Goal: Transaction & Acquisition: Subscribe to service/newsletter

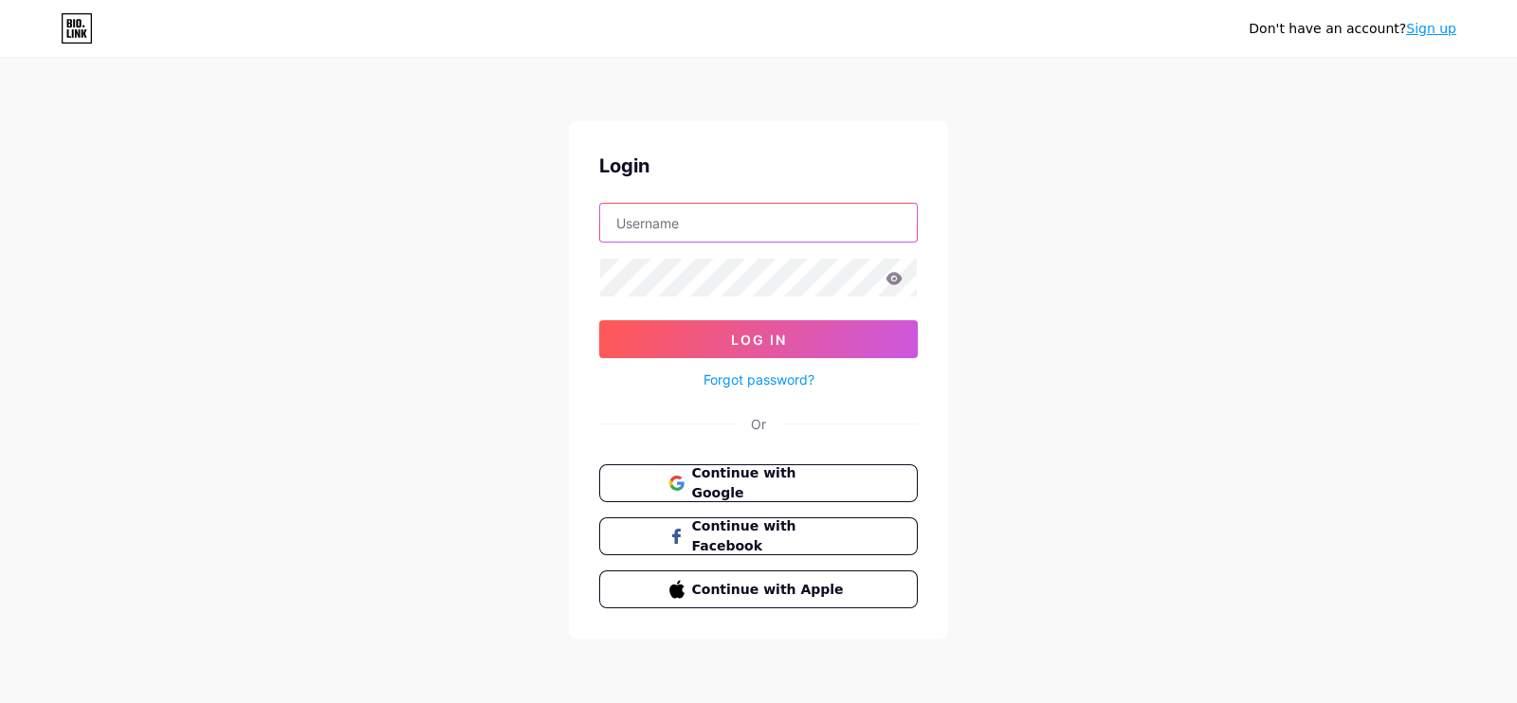
type input "[EMAIL_ADDRESS][DOMAIN_NAME]"
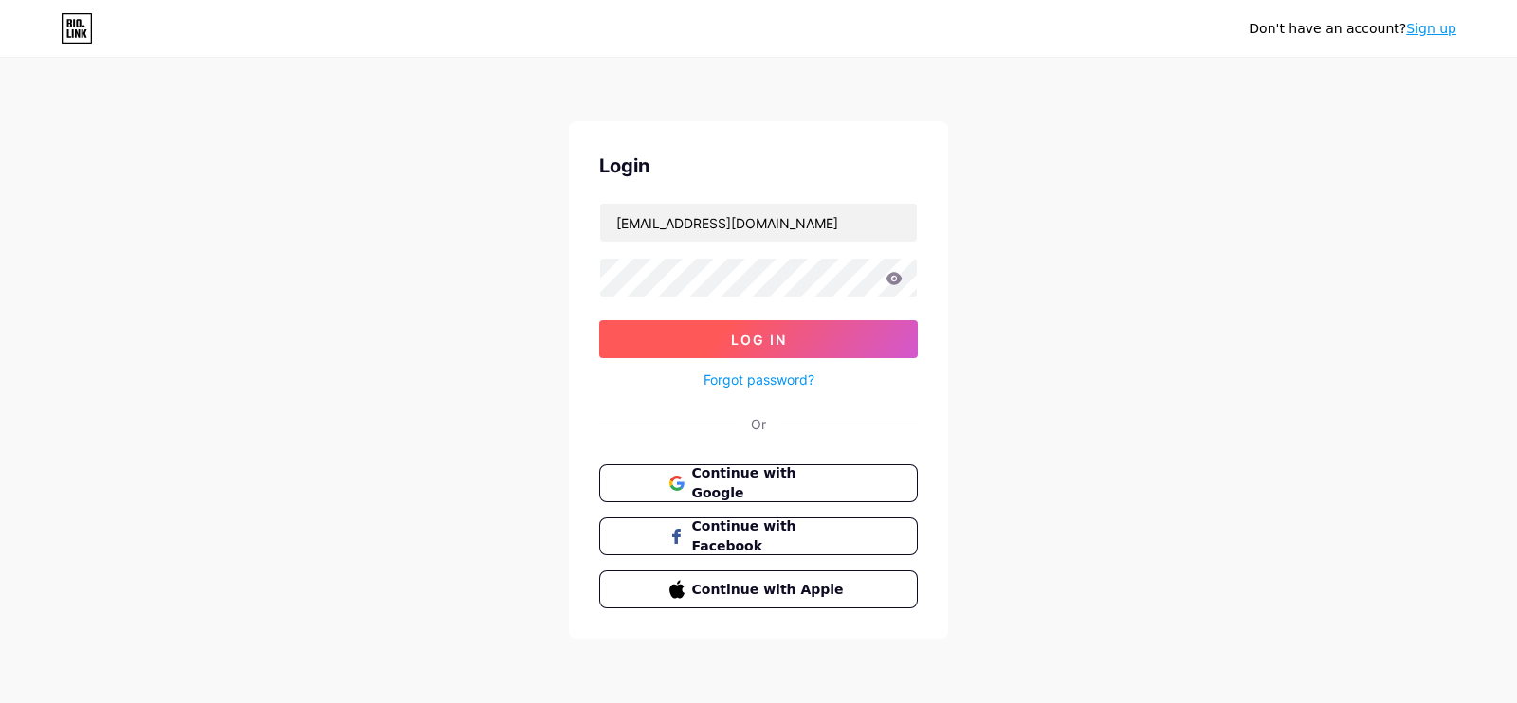
click at [724, 329] on button "Log In" at bounding box center [758, 339] width 318 height 38
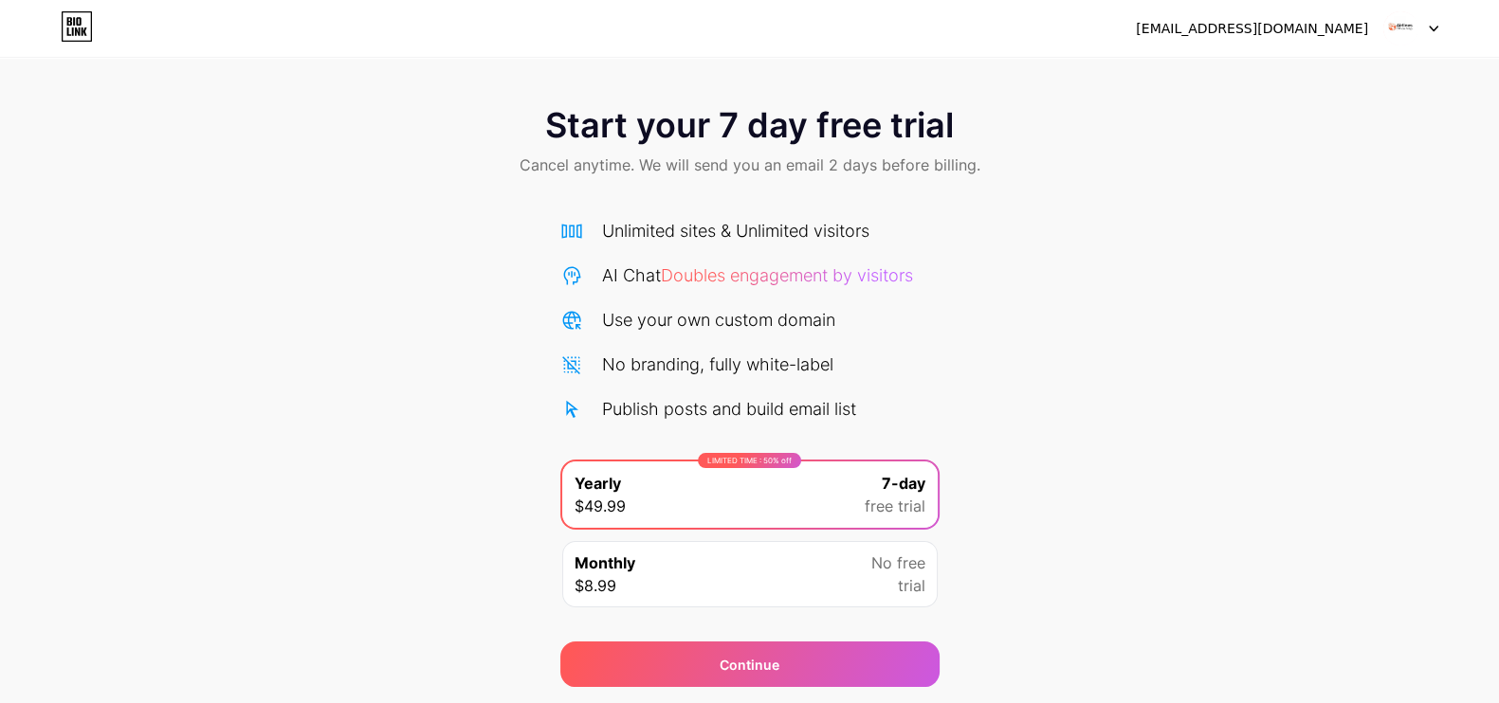
click at [1406, 37] on img at bounding box center [1400, 28] width 36 height 36
click at [1250, 164] on div "Start your 7 day free trial Cancel anytime. We will send you an email 2 days be…" at bounding box center [749, 143] width 1499 height 112
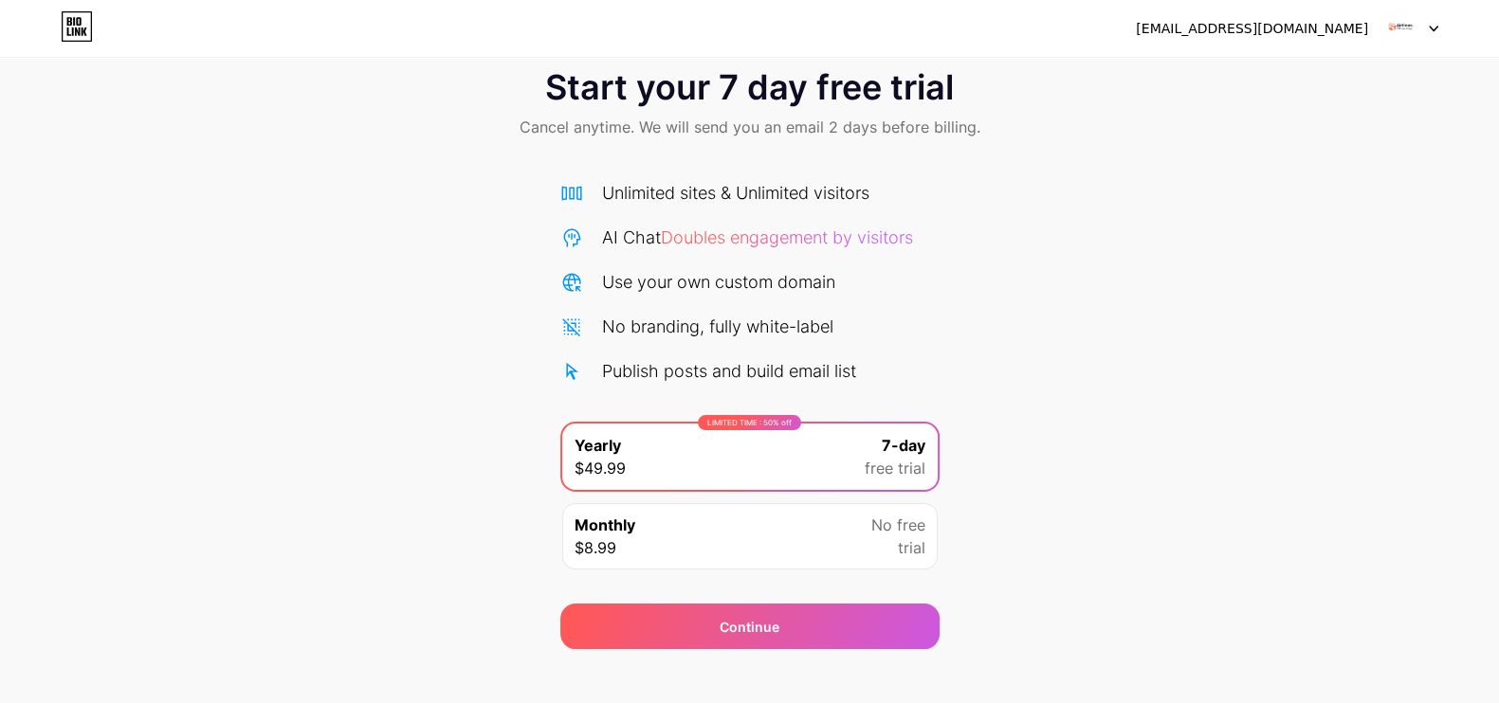
scroll to position [59, 0]
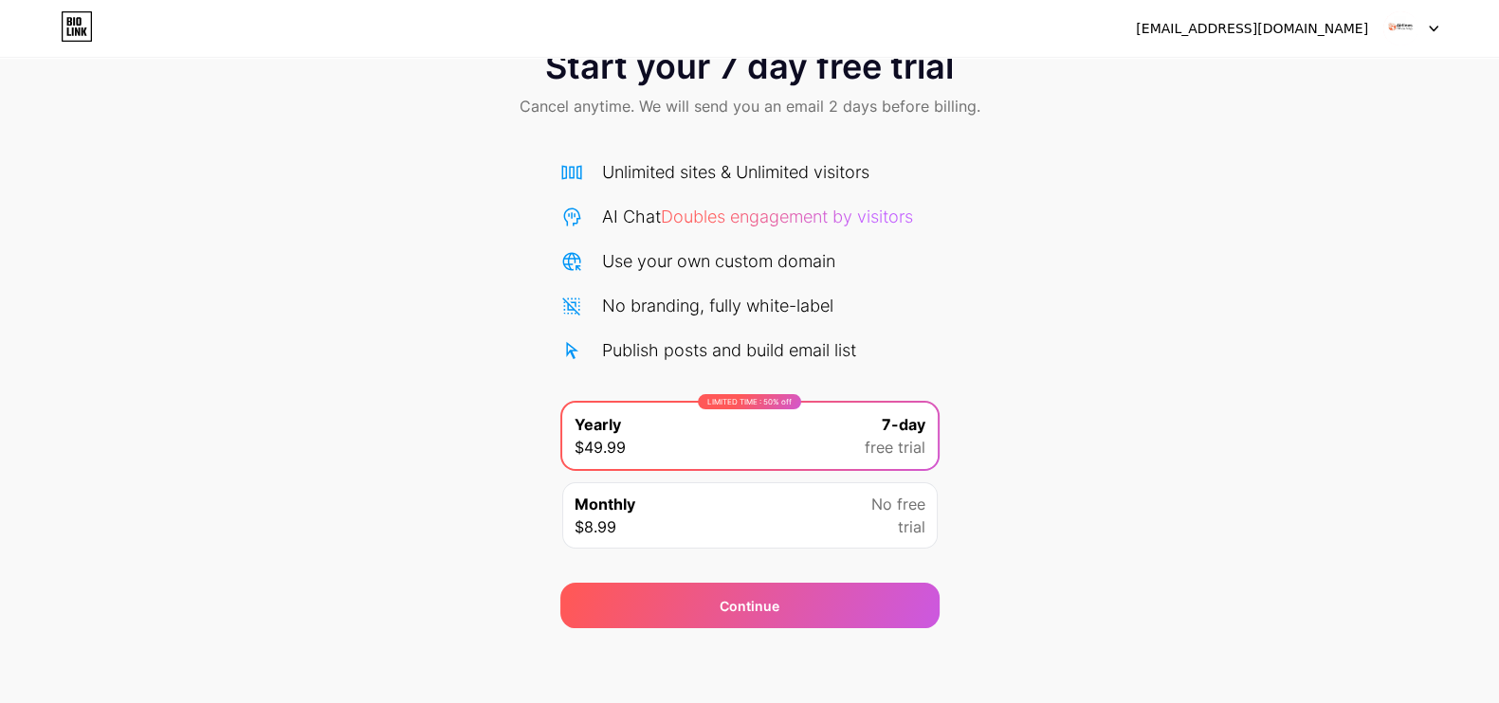
click at [835, 520] on div "Monthly $8.99 No free trial" at bounding box center [749, 515] width 375 height 66
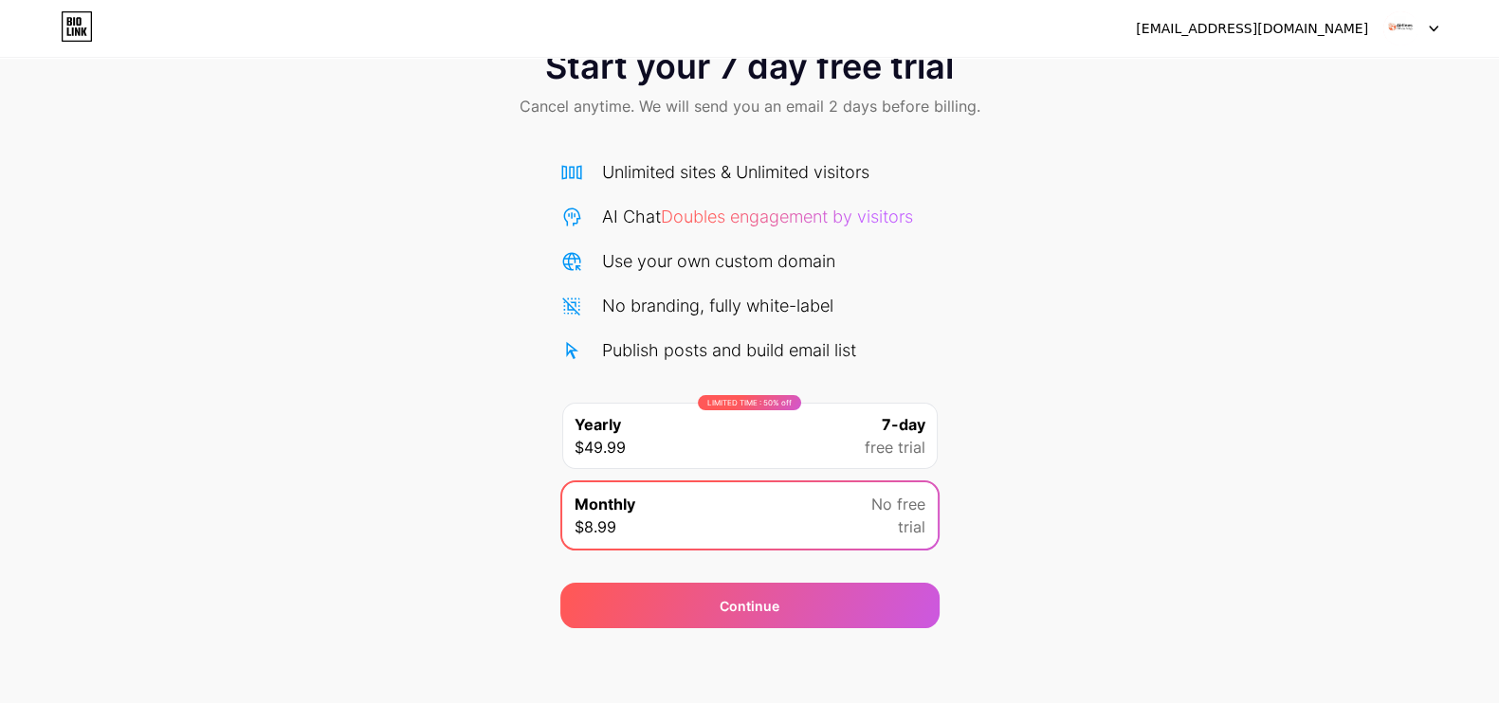
click at [833, 443] on div "LIMITED TIME : 50% off Yearly $49.99 7-day free trial" at bounding box center [749, 436] width 375 height 66
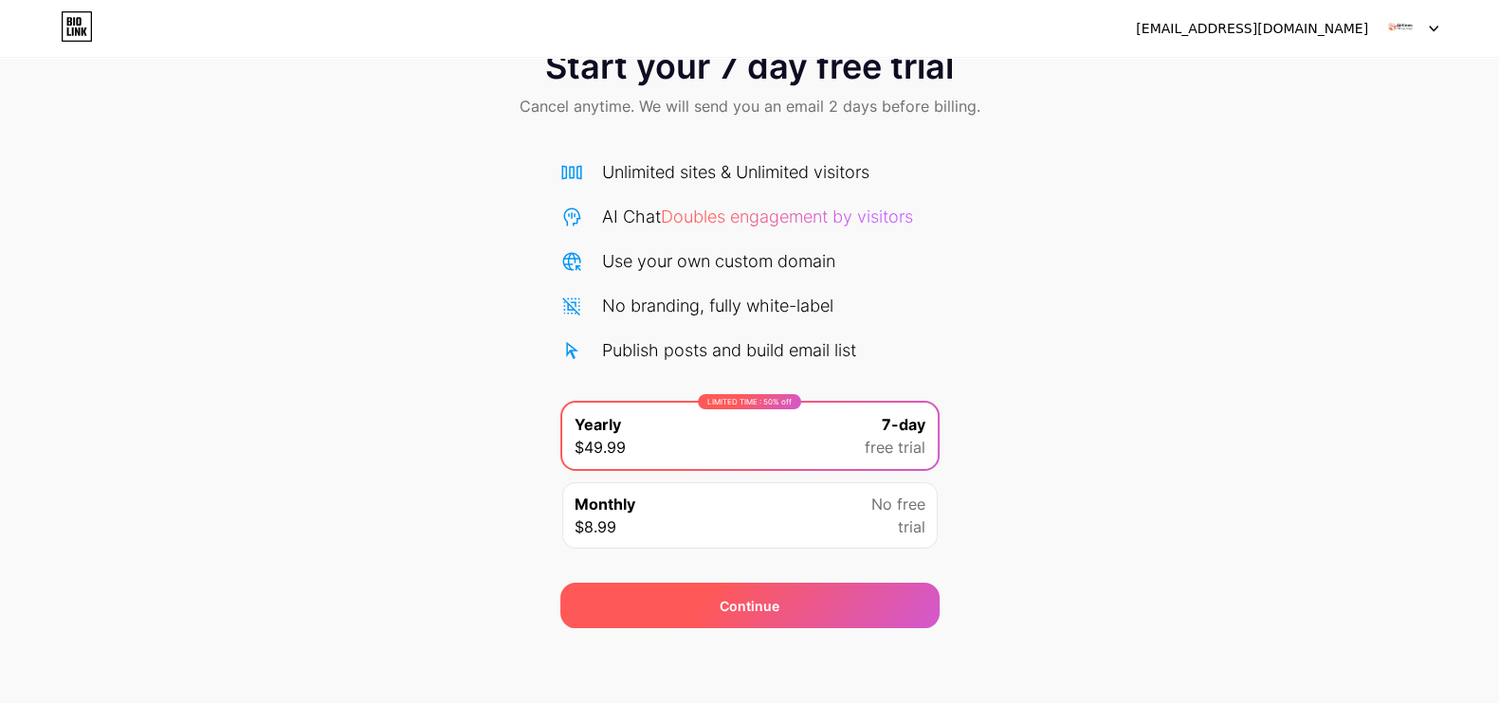
click at [743, 611] on span "Continue" at bounding box center [749, 606] width 60 height 20
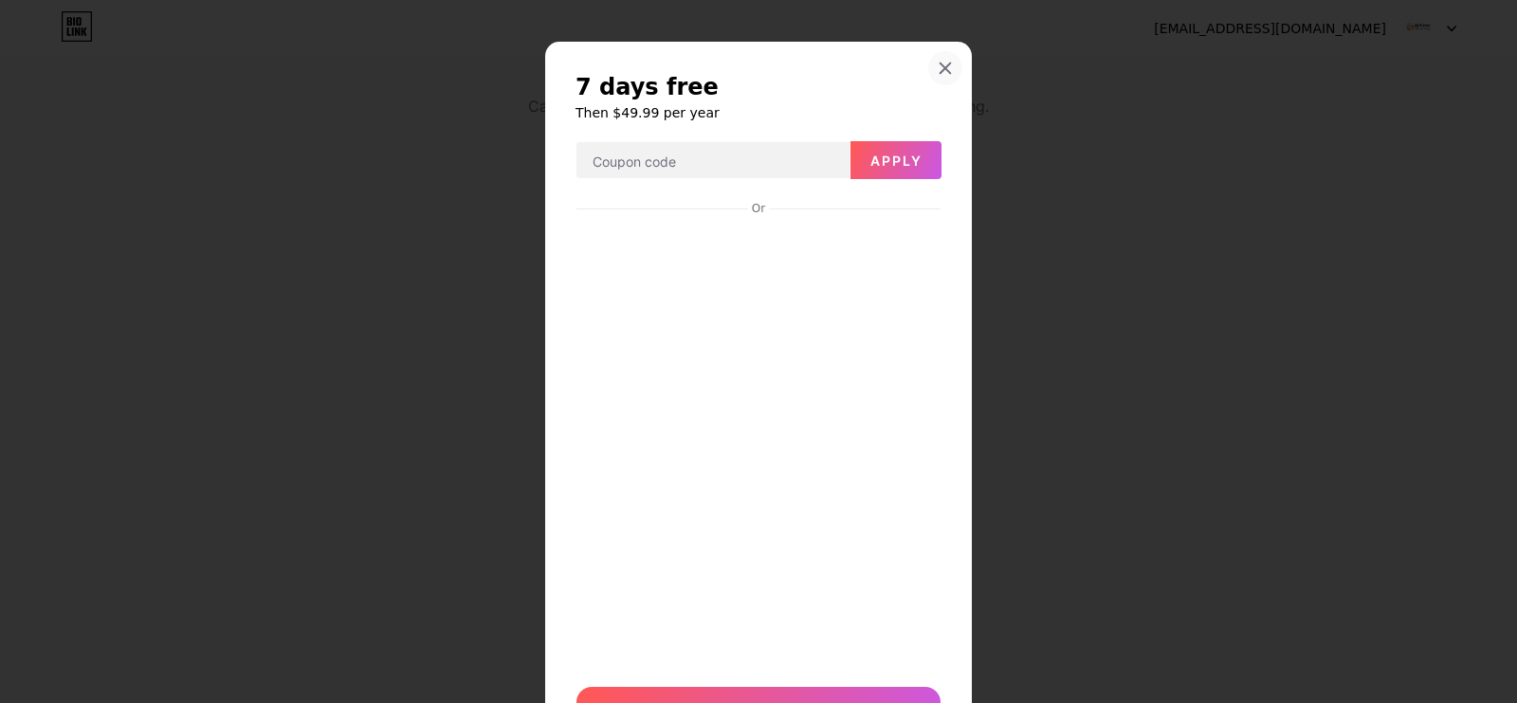
click at [938, 80] on div at bounding box center [945, 68] width 34 height 34
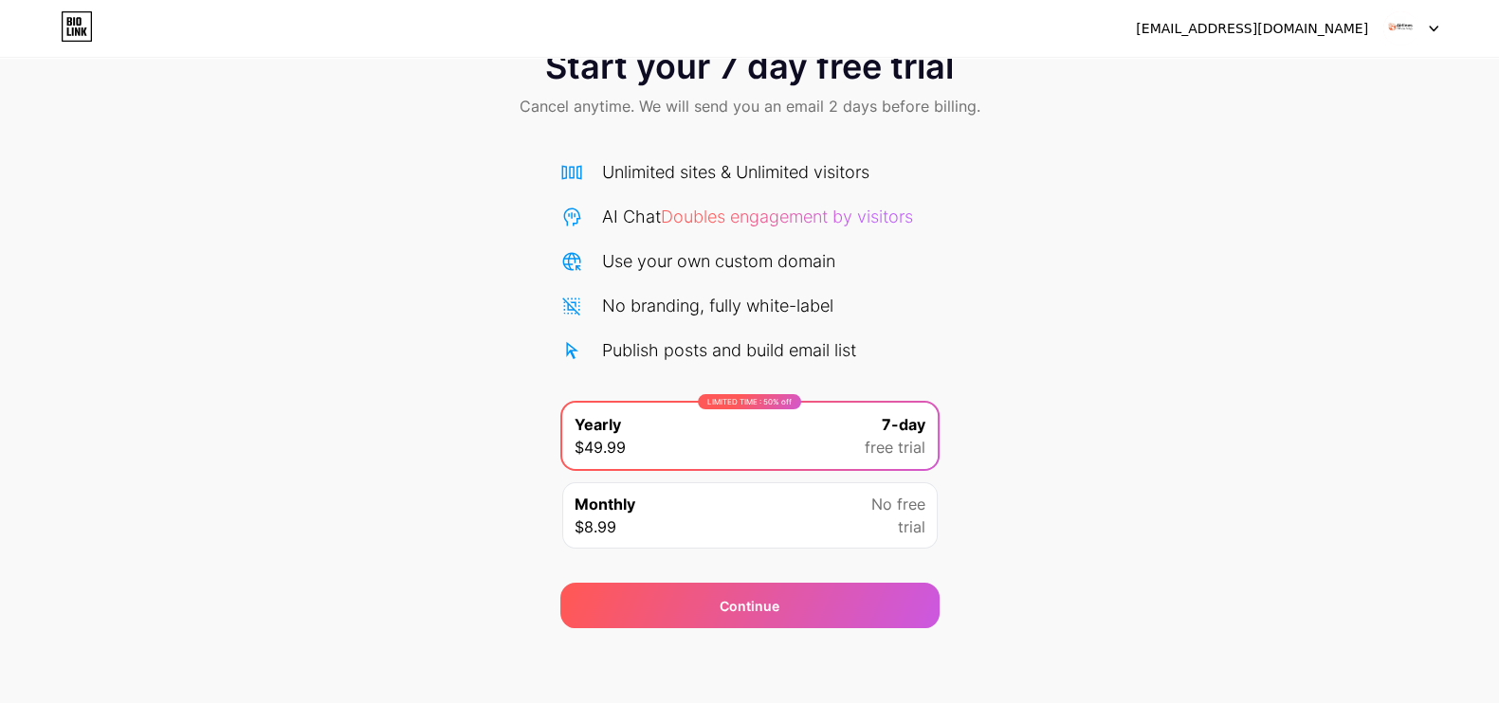
scroll to position [0, 0]
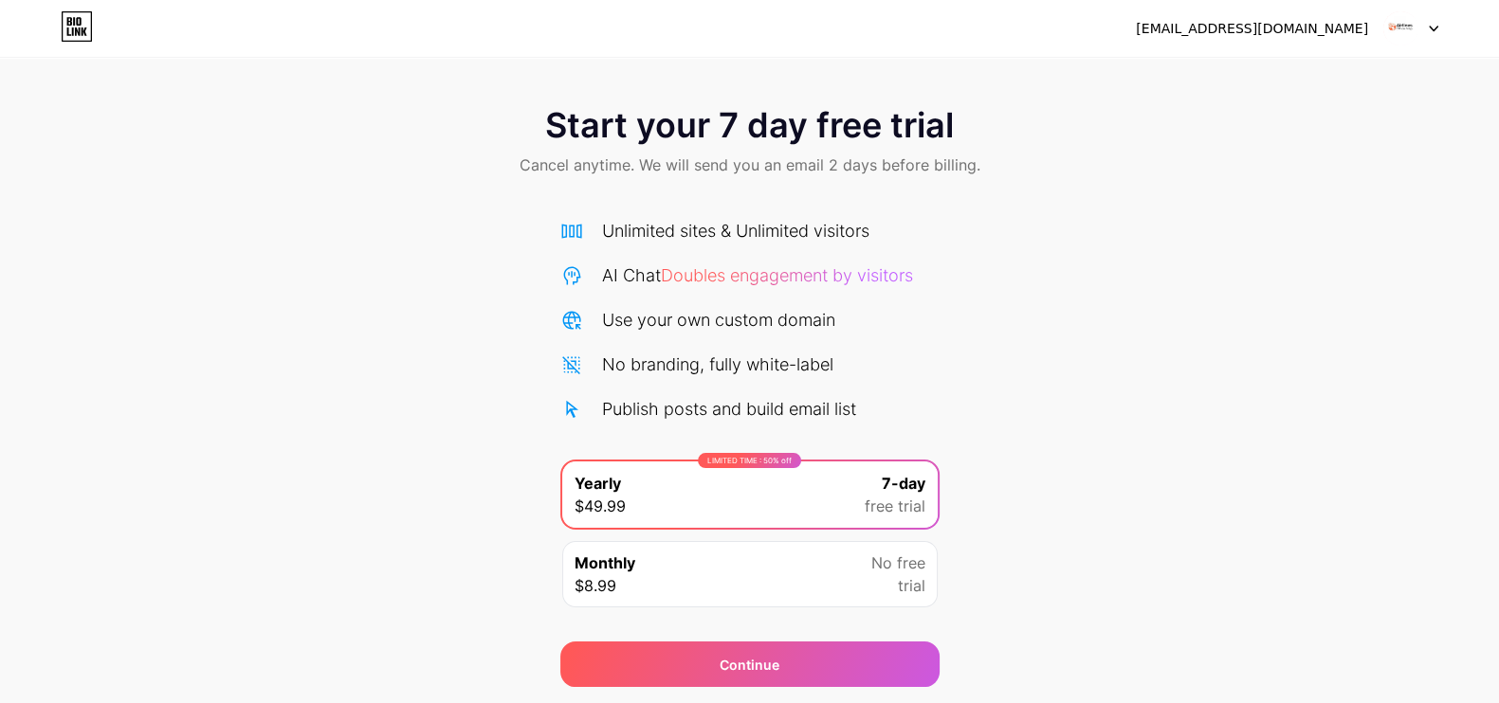
click at [86, 45] on link at bounding box center [77, 28] width 32 height 34
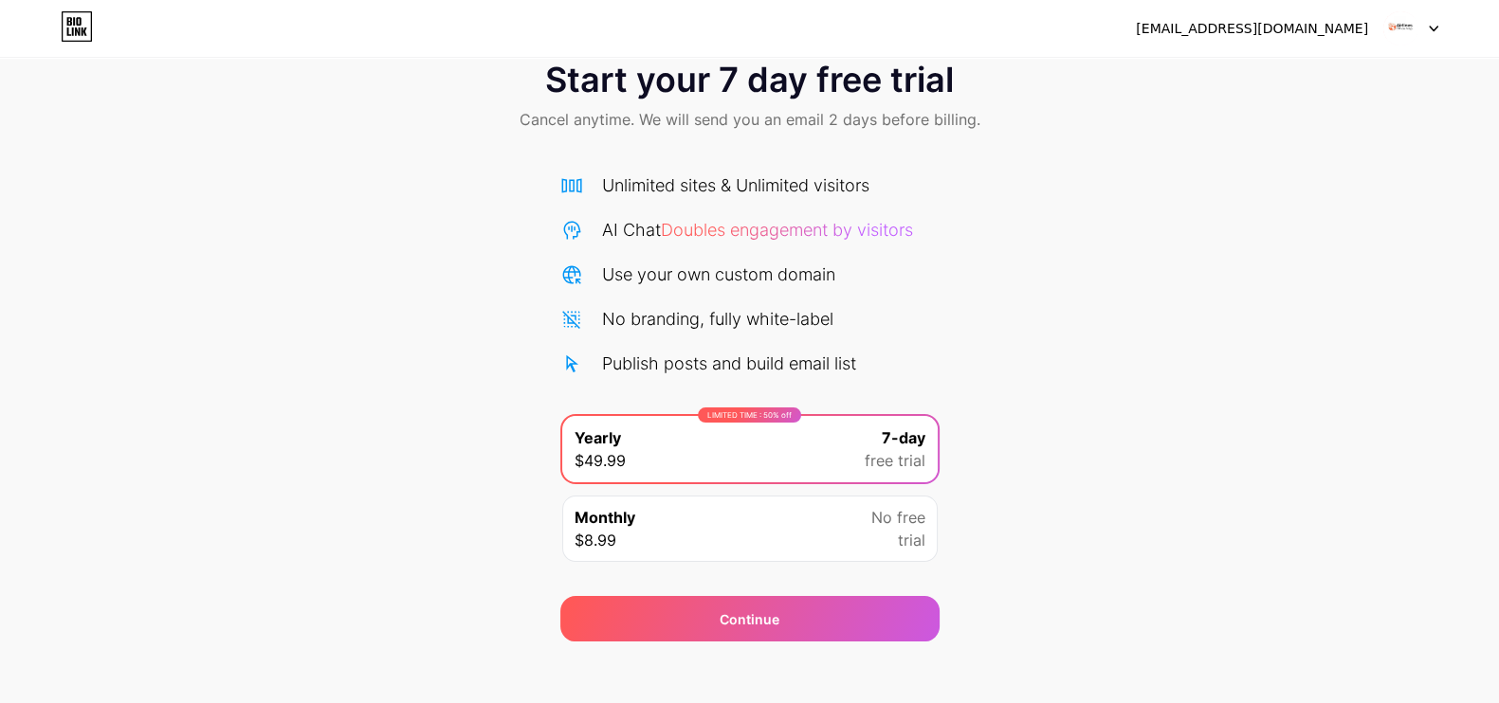
scroll to position [59, 0]
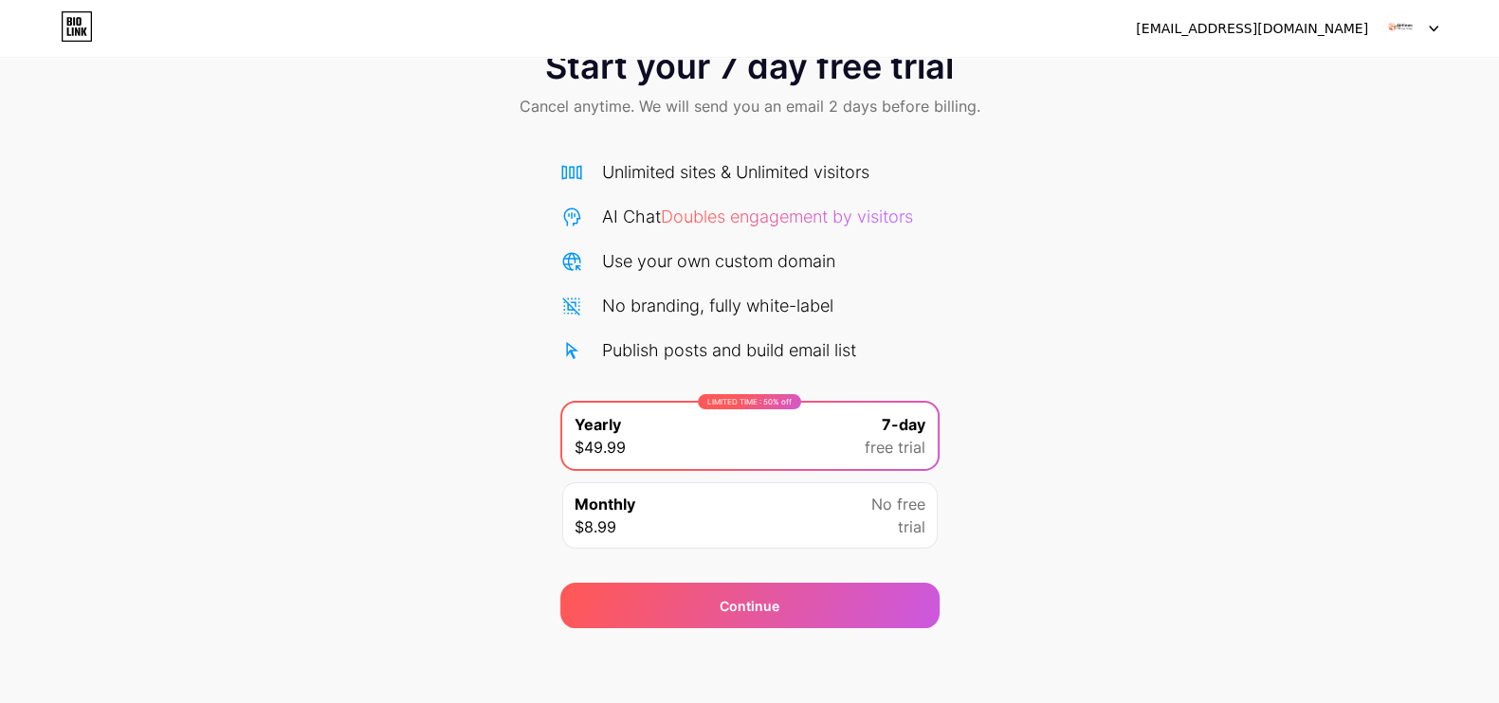
drag, startPoint x: 827, startPoint y: 615, endPoint x: 1094, endPoint y: 528, distance: 281.2
click at [1103, 557] on div "Start your 7 day free trial Cancel anytime. We will send you an email 2 days be…" at bounding box center [749, 328] width 1499 height 600
click at [656, 244] on div "Unlimited sites & Unlimited visitors AI Chat Doubles engagement by visitors Use…" at bounding box center [749, 261] width 379 height 204
click at [1023, 211] on div "Start your 7 day free trial Cancel anytime. We will send you an email 2 days be…" at bounding box center [749, 328] width 1499 height 600
